Goal: Task Accomplishment & Management: Manage account settings

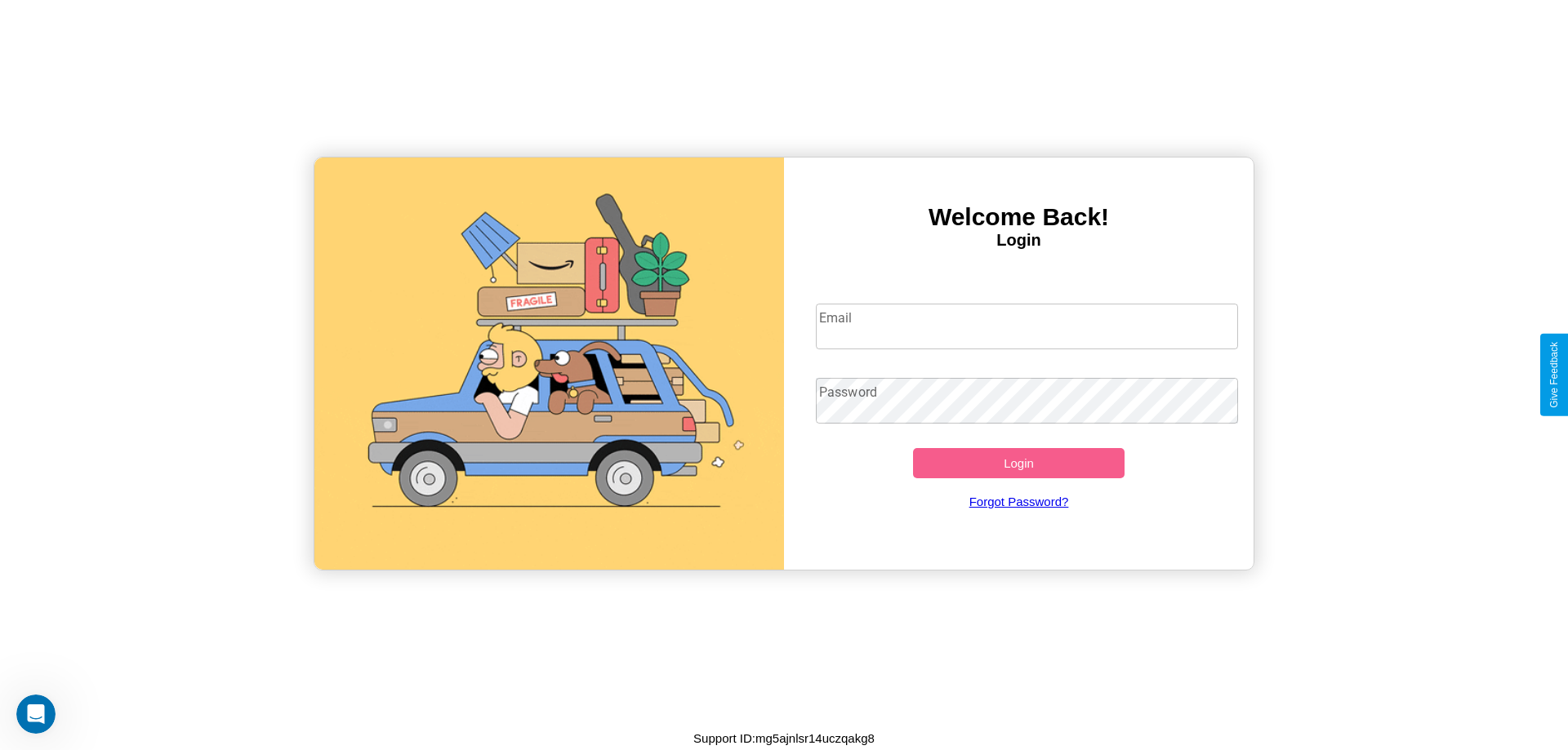
click at [1026, 326] on input "Email" at bounding box center [1027, 327] width 423 height 45
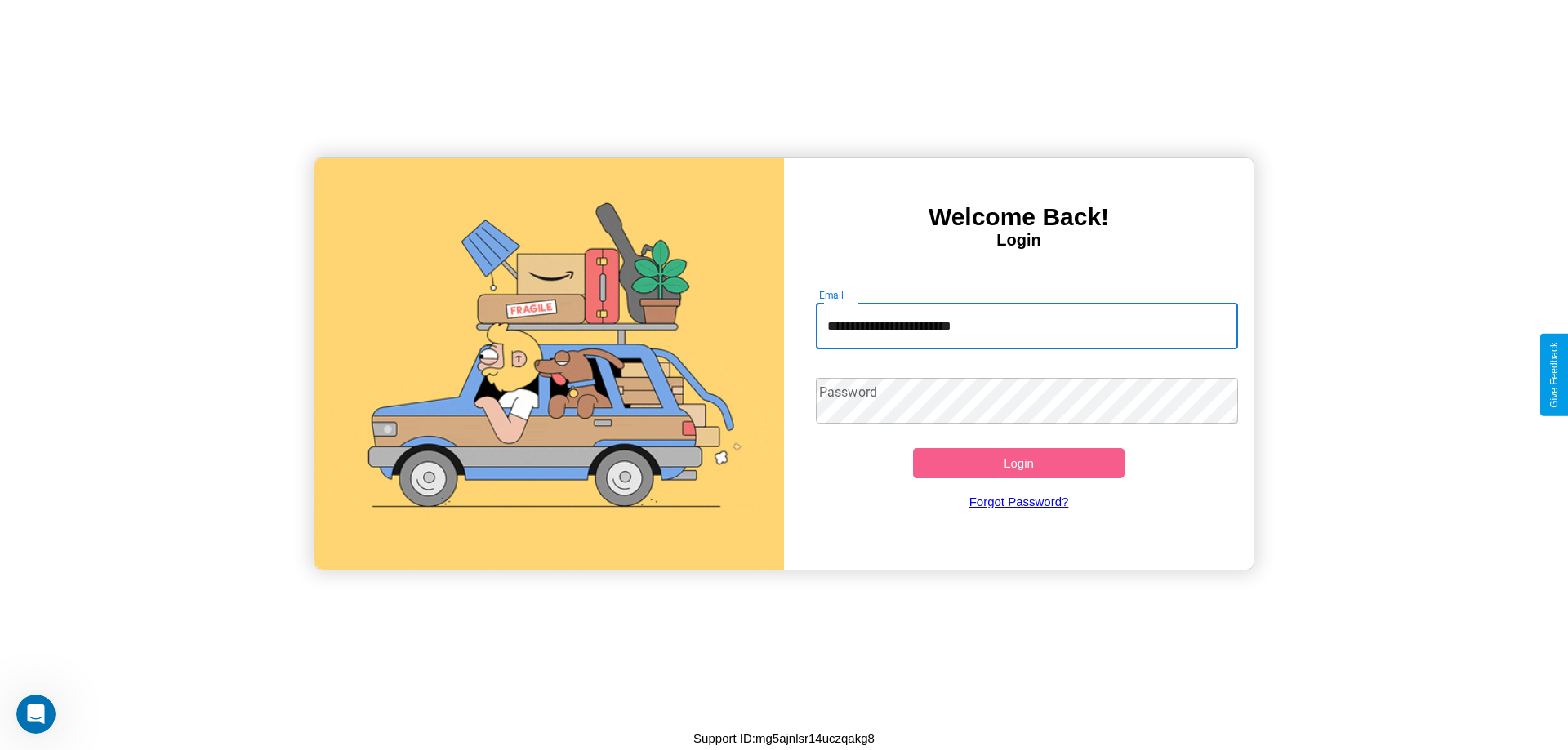
type input "**********"
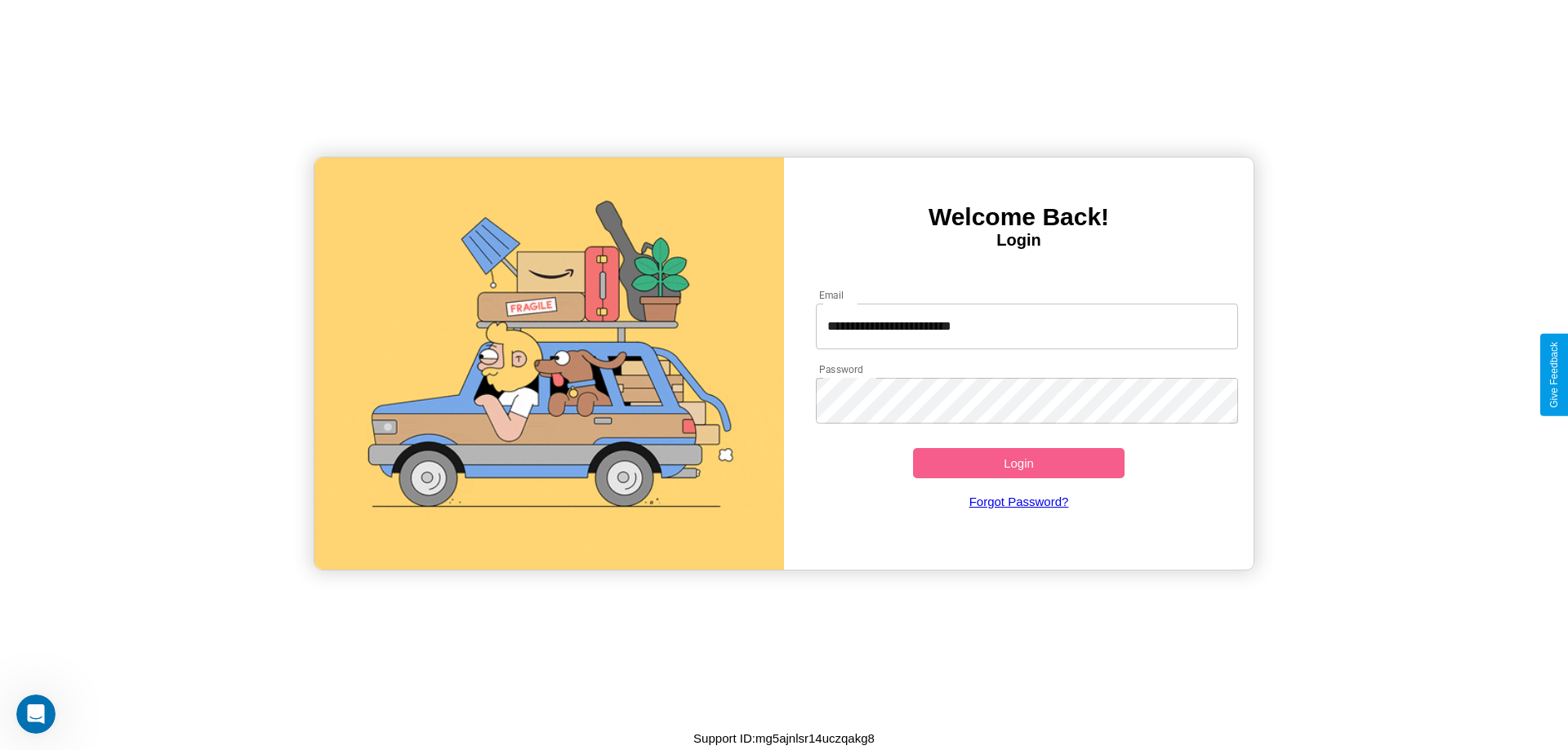
click at [1018, 463] on button "Login" at bounding box center [1018, 463] width 212 height 30
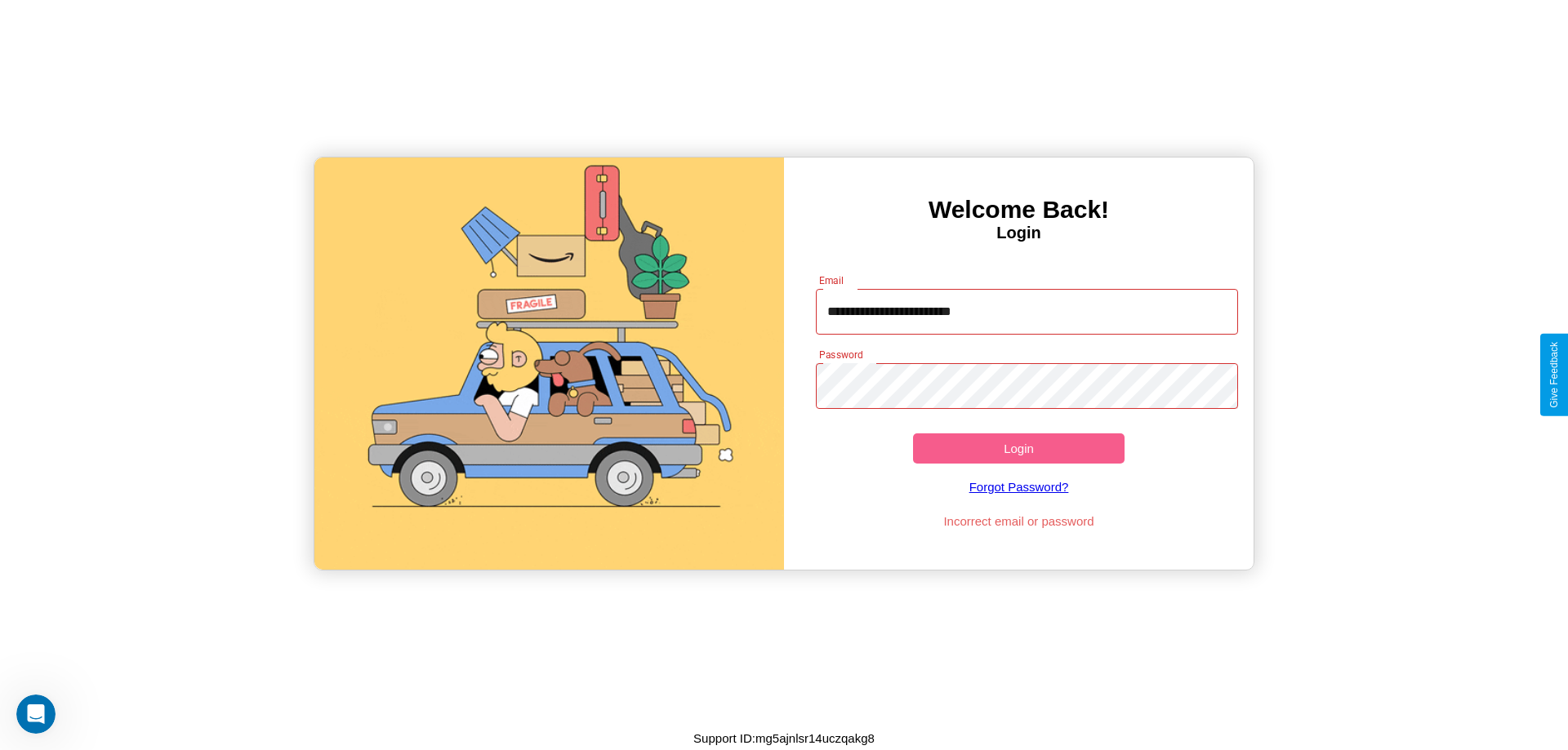
click at [1018, 449] on button "Login" at bounding box center [1018, 449] width 212 height 30
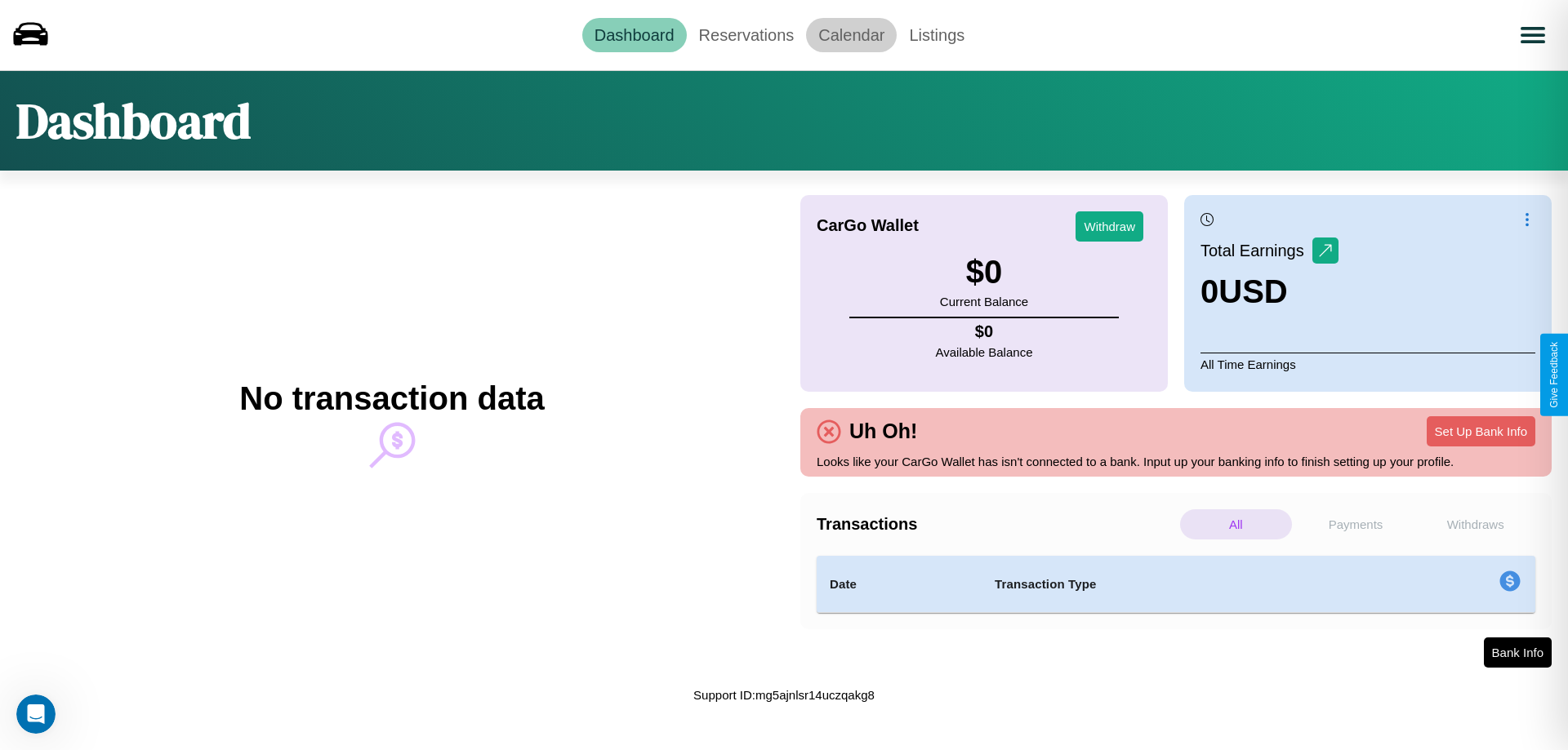
click at [851, 35] on link "Calendar" at bounding box center [852, 35] width 91 height 35
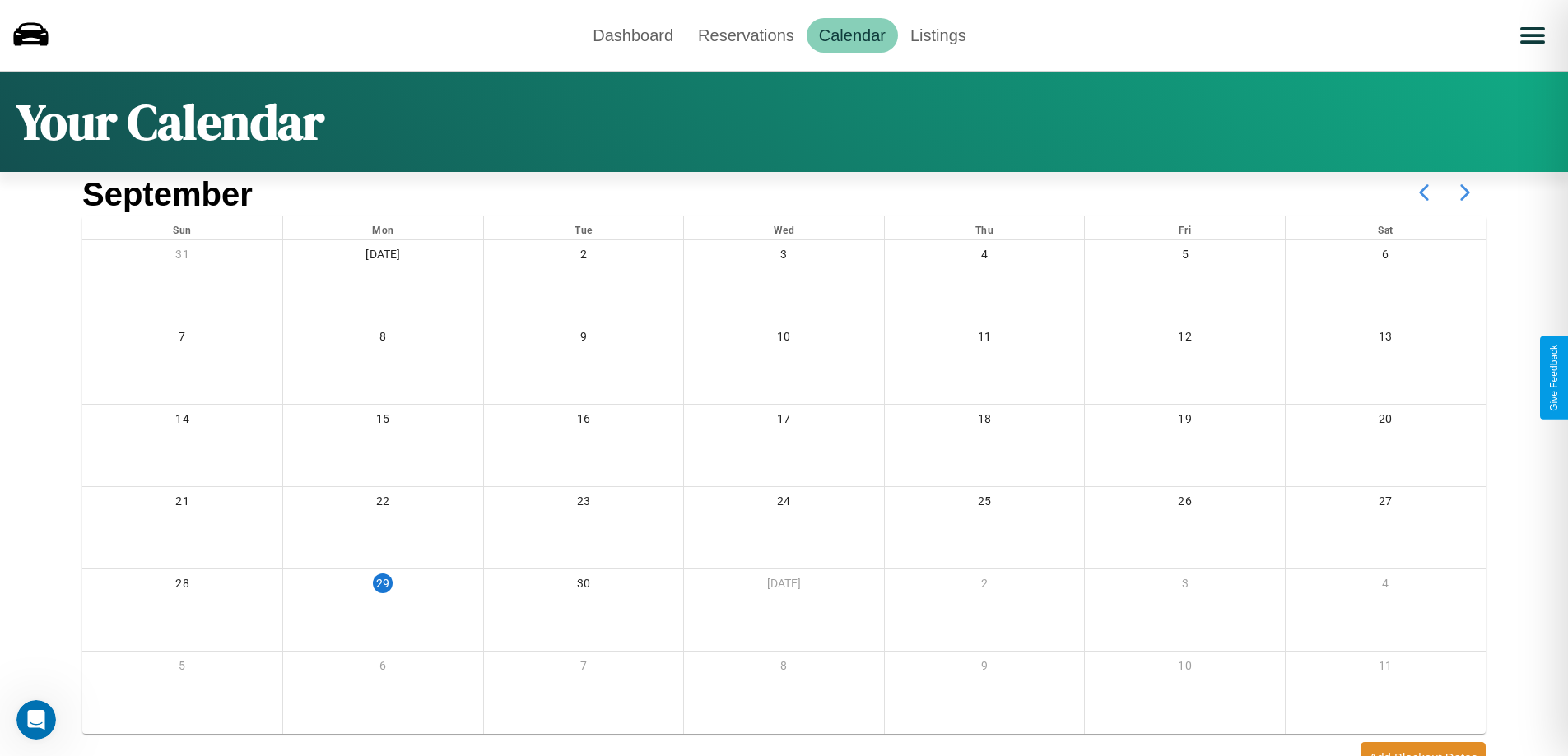
click at [1465, 192] on icon at bounding box center [1465, 192] width 41 height 41
click at [746, 35] on link "Reservations" at bounding box center [746, 36] width 121 height 35
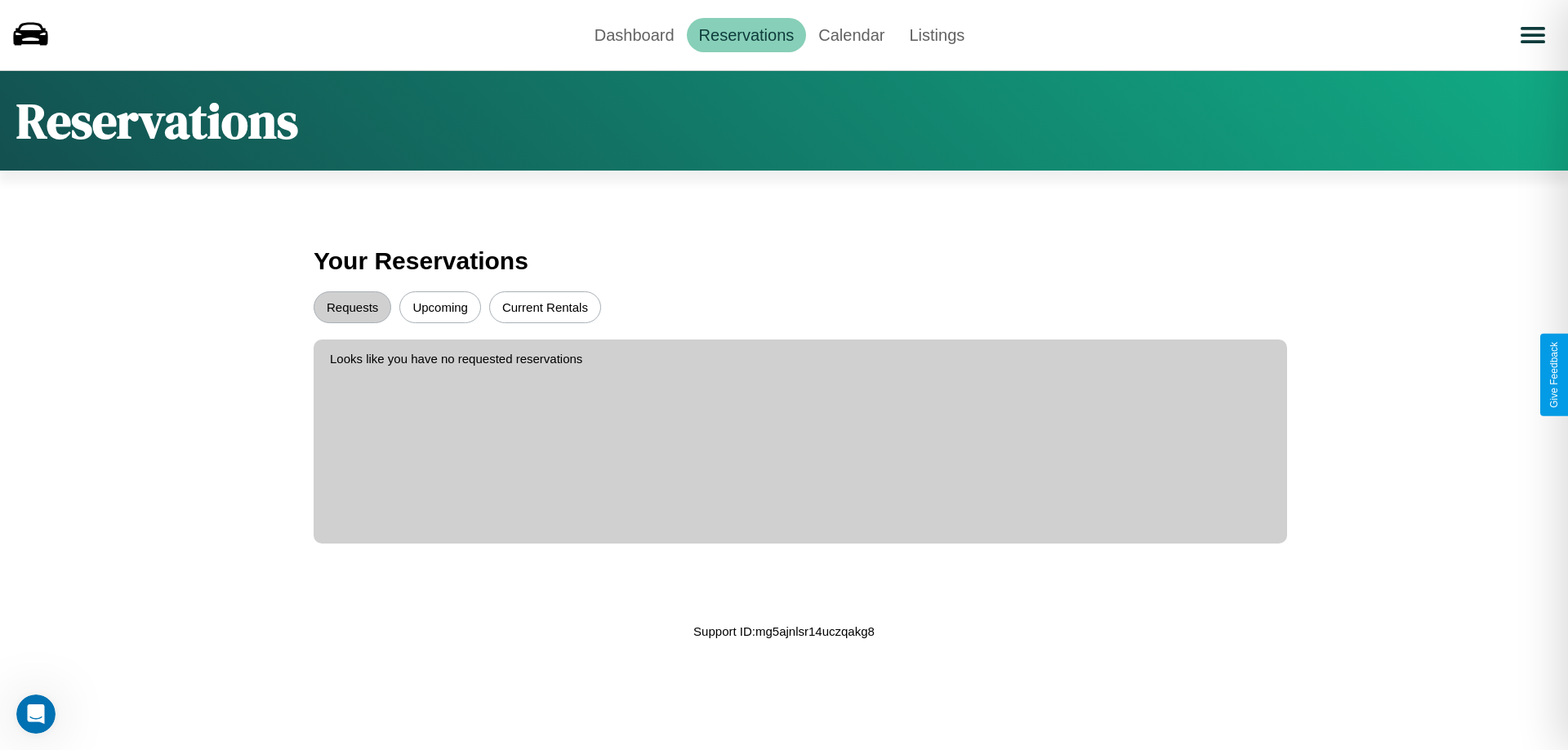
click at [440, 307] on button "Upcoming" at bounding box center [440, 307] width 82 height 32
click at [352, 307] on button "Requests" at bounding box center [351, 307] width 77 height 32
